Goal: Task Accomplishment & Management: Use online tool/utility

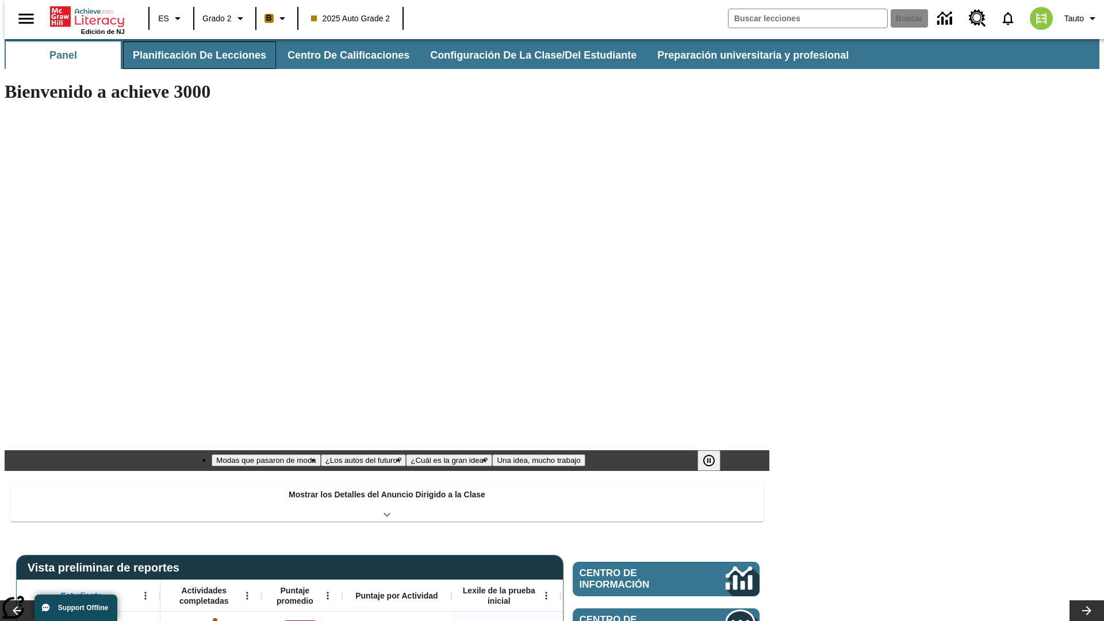
click at [193, 55] on button "Planificación de lecciones" at bounding box center [199, 55] width 153 height 28
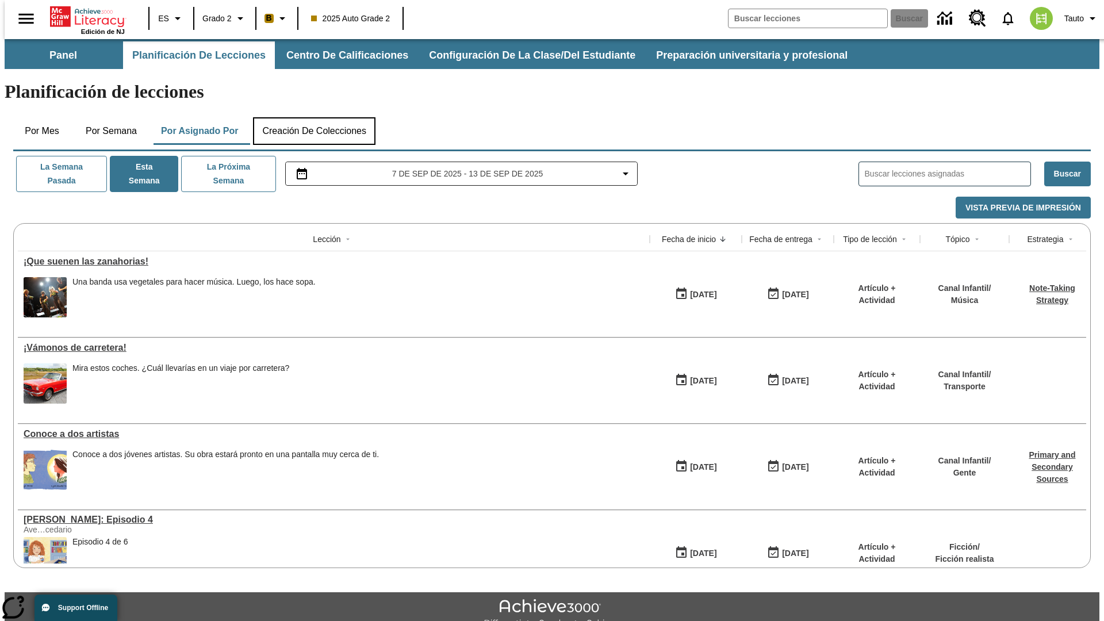
click at [314, 117] on button "Creación de colecciones" at bounding box center [314, 131] width 122 height 28
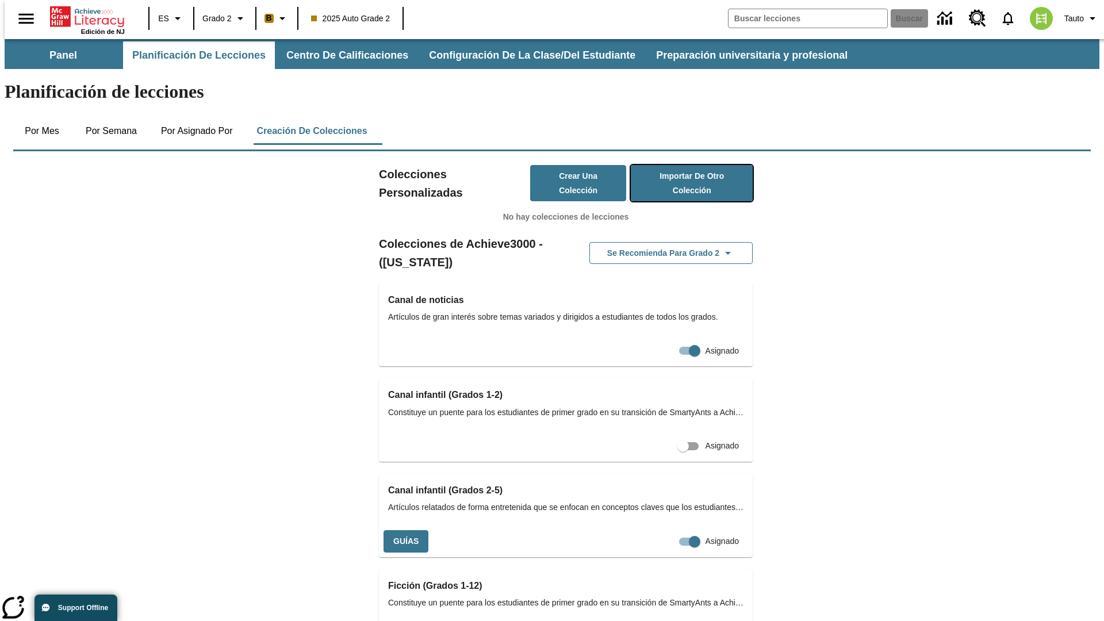
click at [675, 165] on button "Importar de otro Colección" at bounding box center [692, 183] width 122 height 36
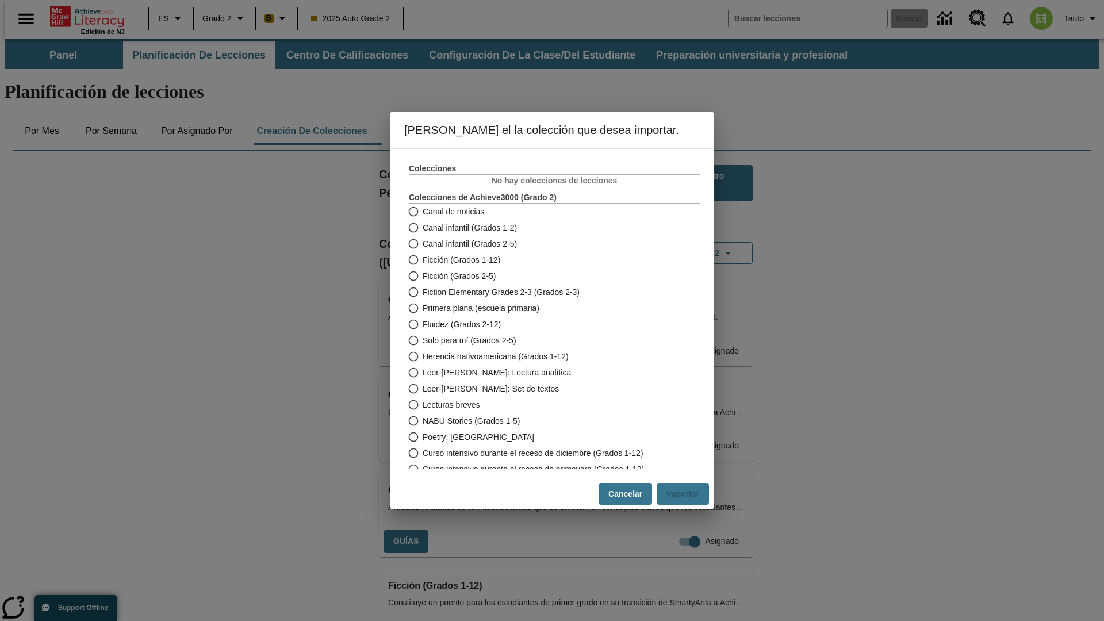
click at [546, 292] on span "Fiction Elementary Grades 2-3 (Grados 2-3)" at bounding box center [501, 292] width 157 height 12
click at [423, 292] on input "Fiction Elementary Grades 2-3 (Grados 2-3)" at bounding box center [413, 292] width 20 height 16
radio input "true"
click at [687, 494] on button "Importar" at bounding box center [683, 494] width 52 height 22
